Goal: Information Seeking & Learning: Learn about a topic

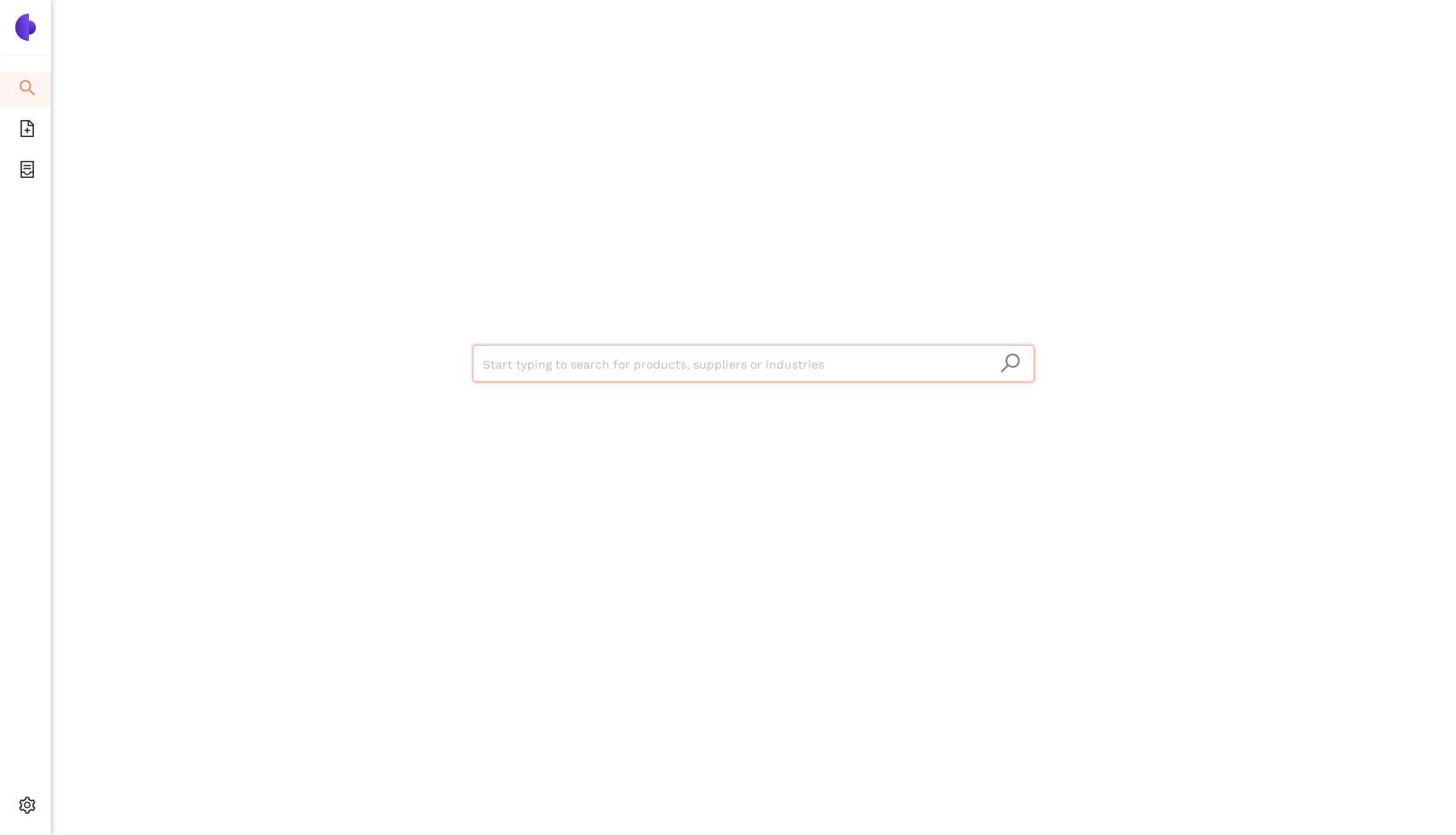
click at [628, 366] on input "search" at bounding box center [753, 364] width 541 height 38
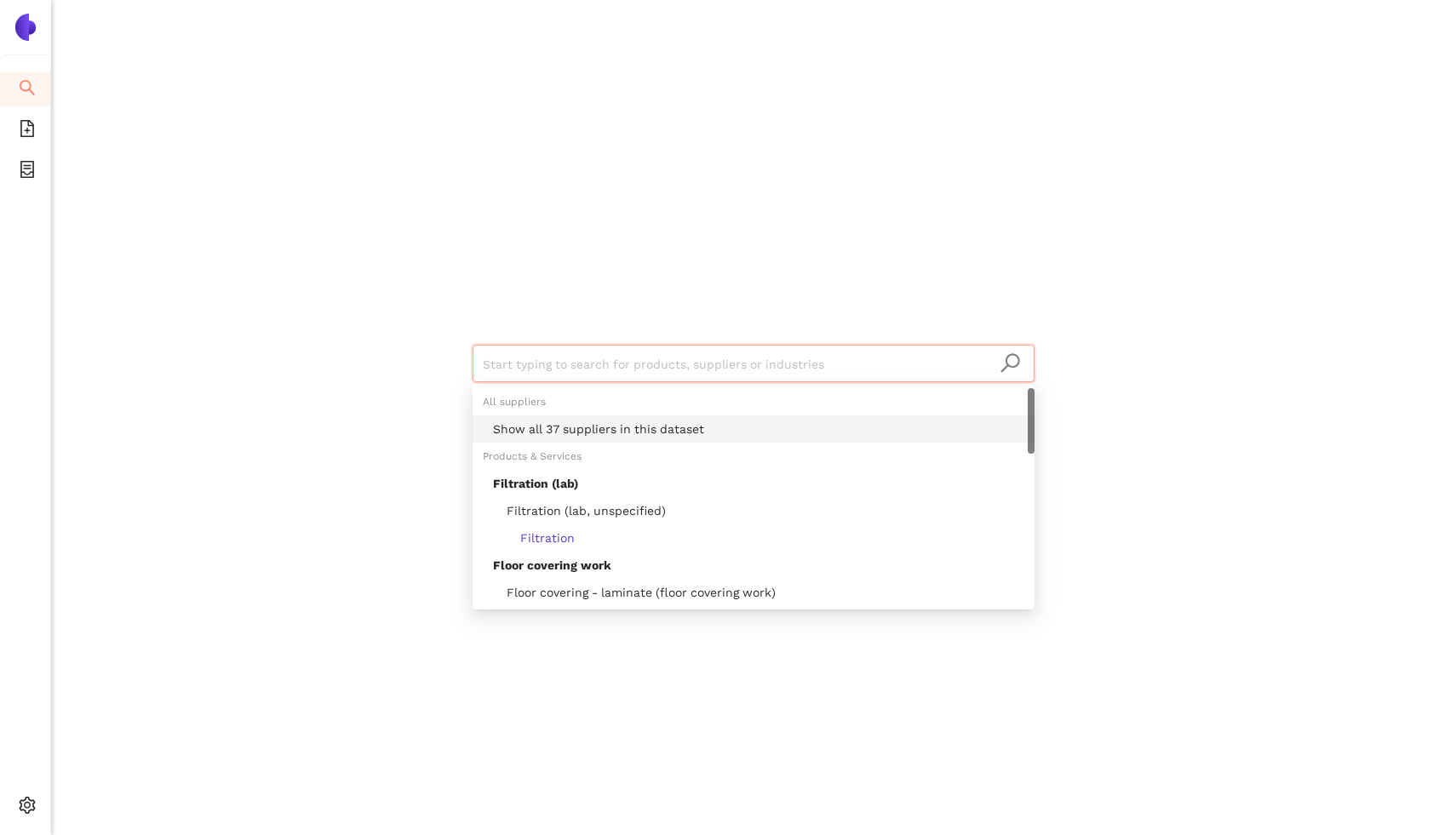
click at [626, 417] on div "Show all 37 suppliers in this dataset" at bounding box center [754, 429] width 562 height 27
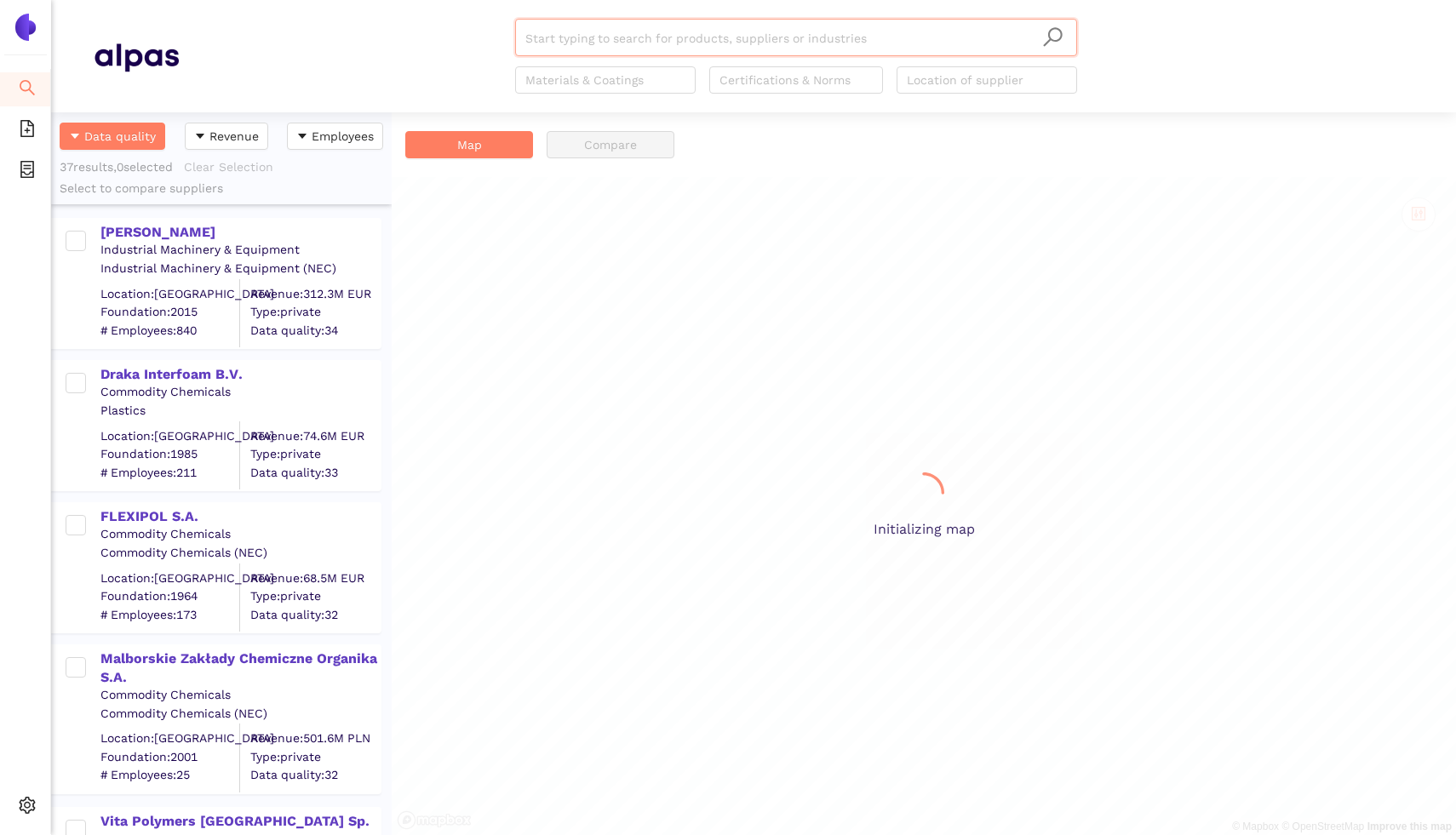
scroll to position [723, 341]
click at [181, 379] on div "Draka Interfoam B.V." at bounding box center [240, 374] width 279 height 19
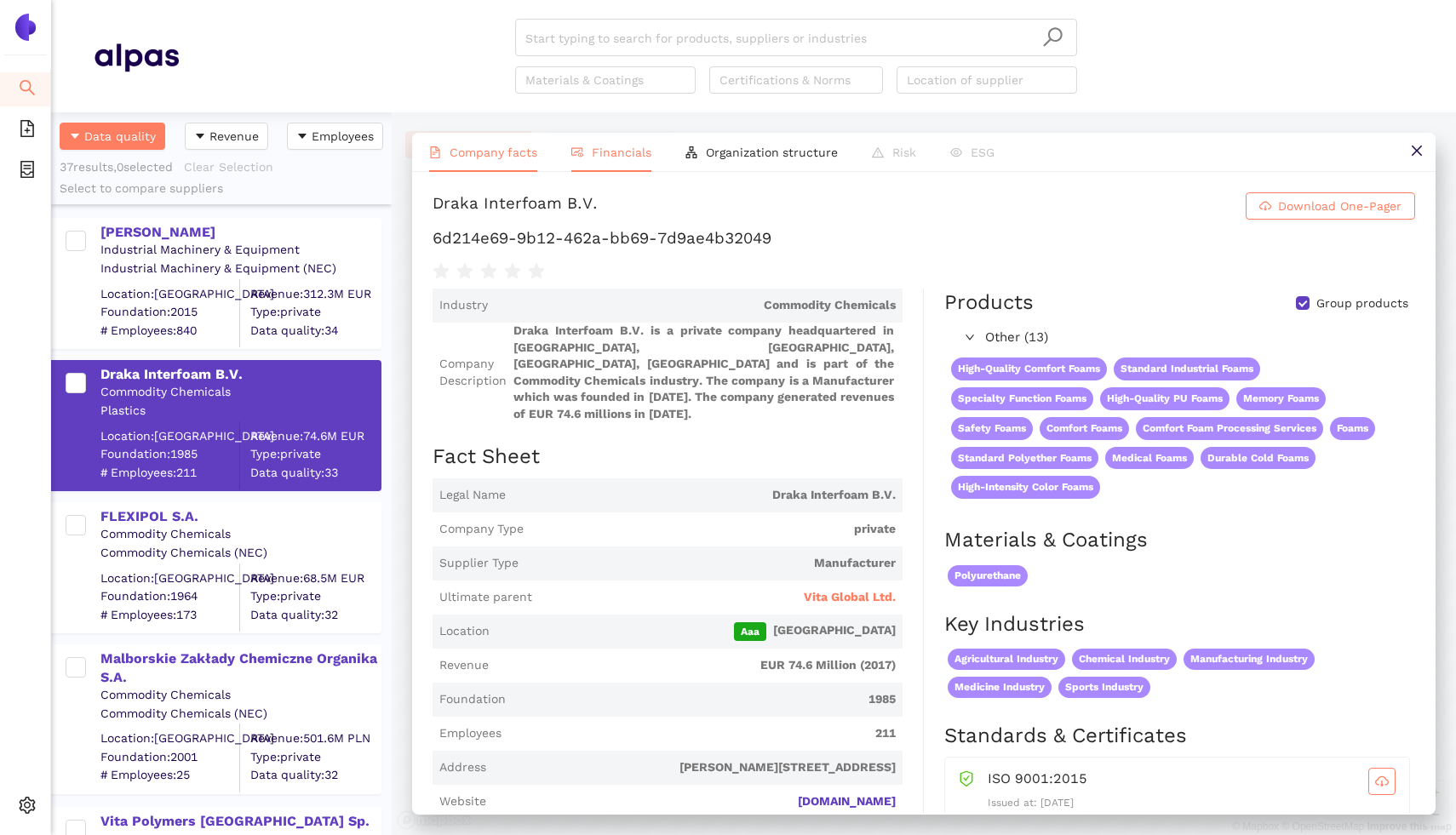
click at [621, 155] on span "Financials" at bounding box center [621, 152] width 60 height 13
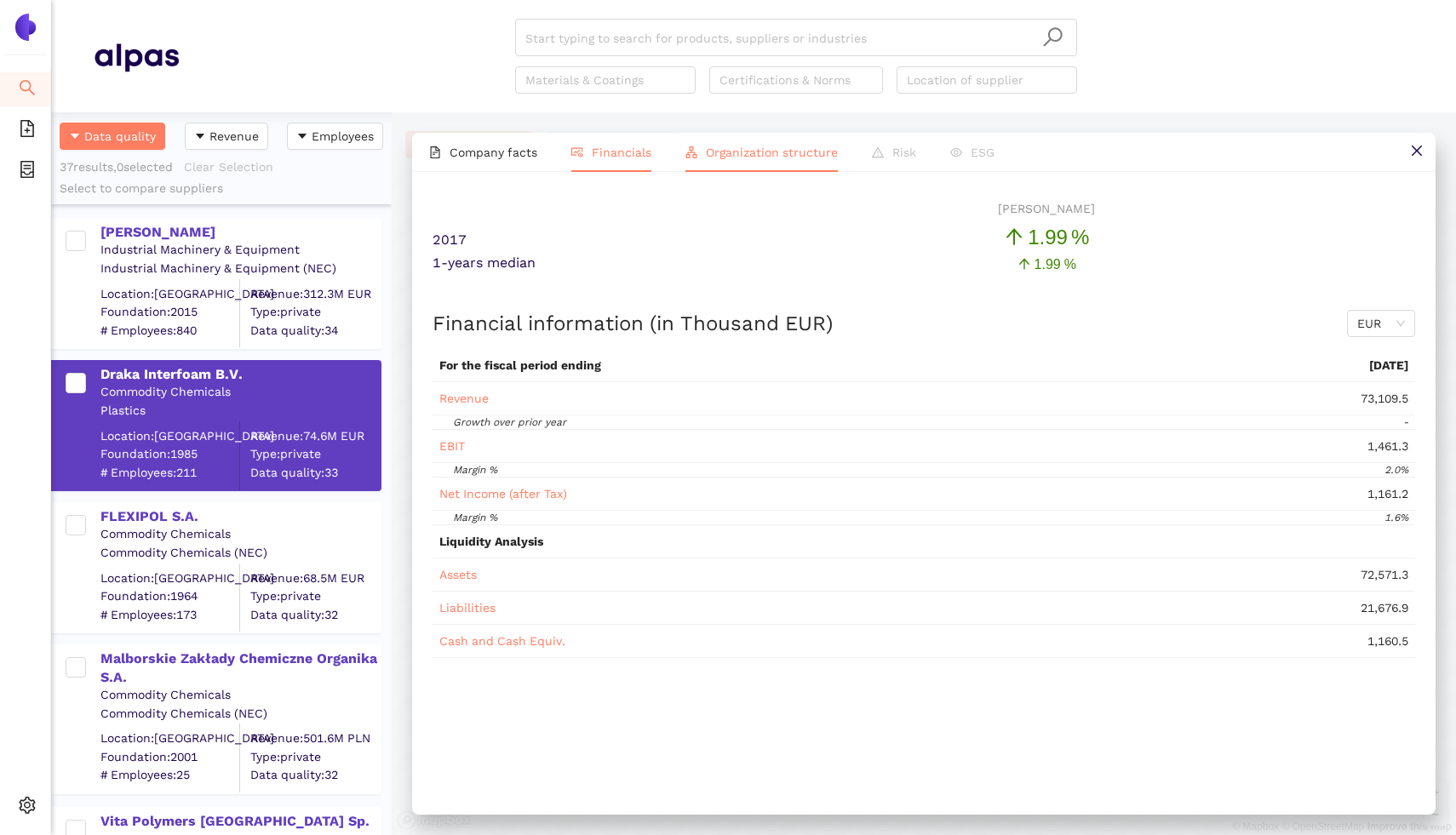
click at [719, 151] on span "Organization structure" at bounding box center [771, 152] width 132 height 13
